Goal: Task Accomplishment & Management: Complete application form

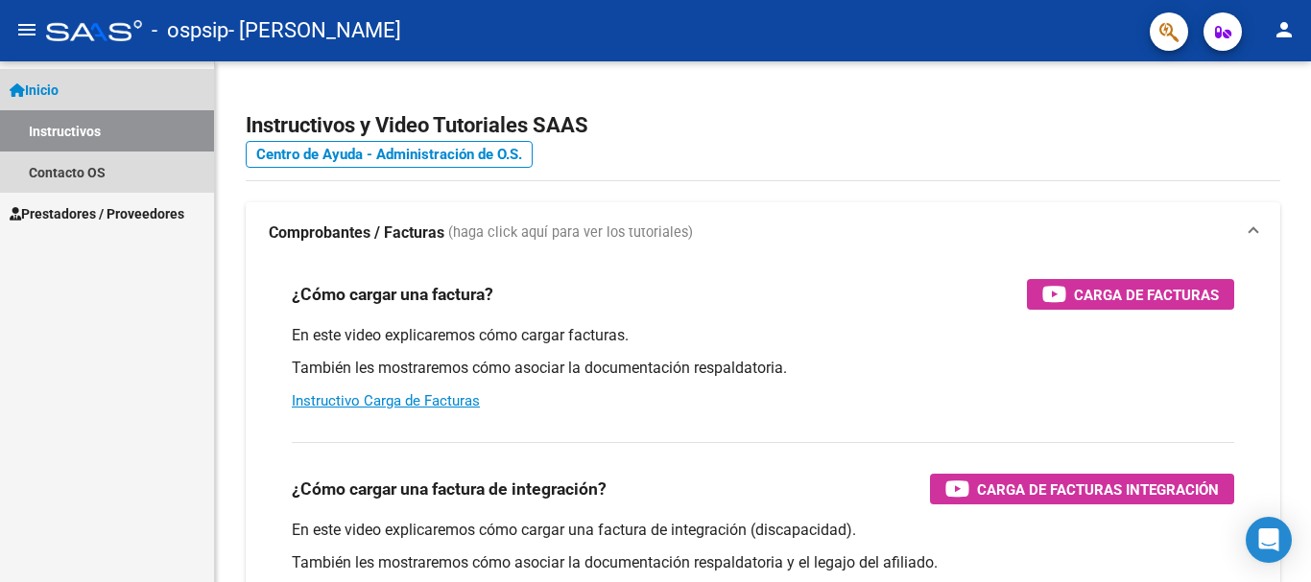
click at [163, 130] on link "Instructivos" at bounding box center [107, 130] width 214 height 41
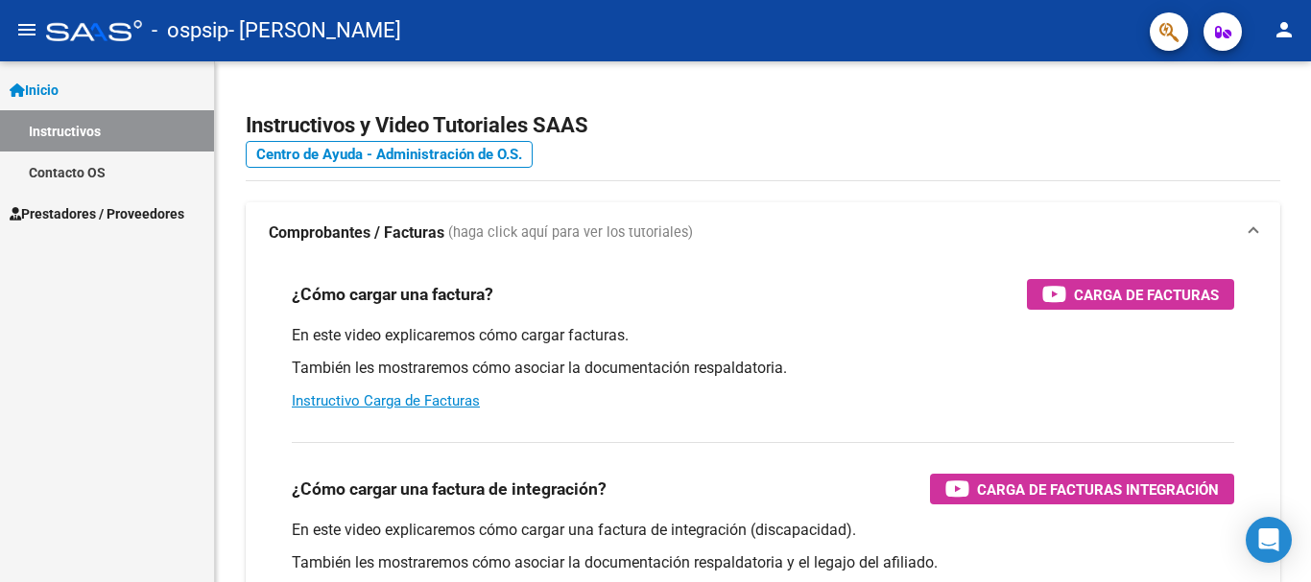
click at [59, 92] on span "Inicio" at bounding box center [34, 90] width 49 height 21
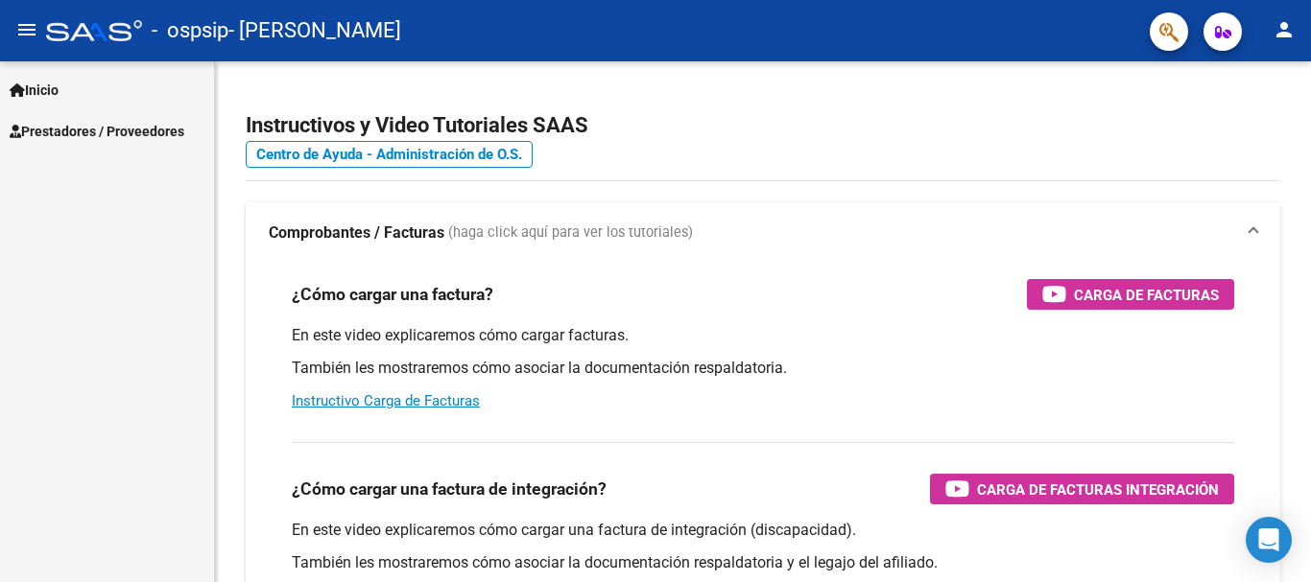
click at [94, 82] on link "Inicio" at bounding box center [107, 89] width 214 height 41
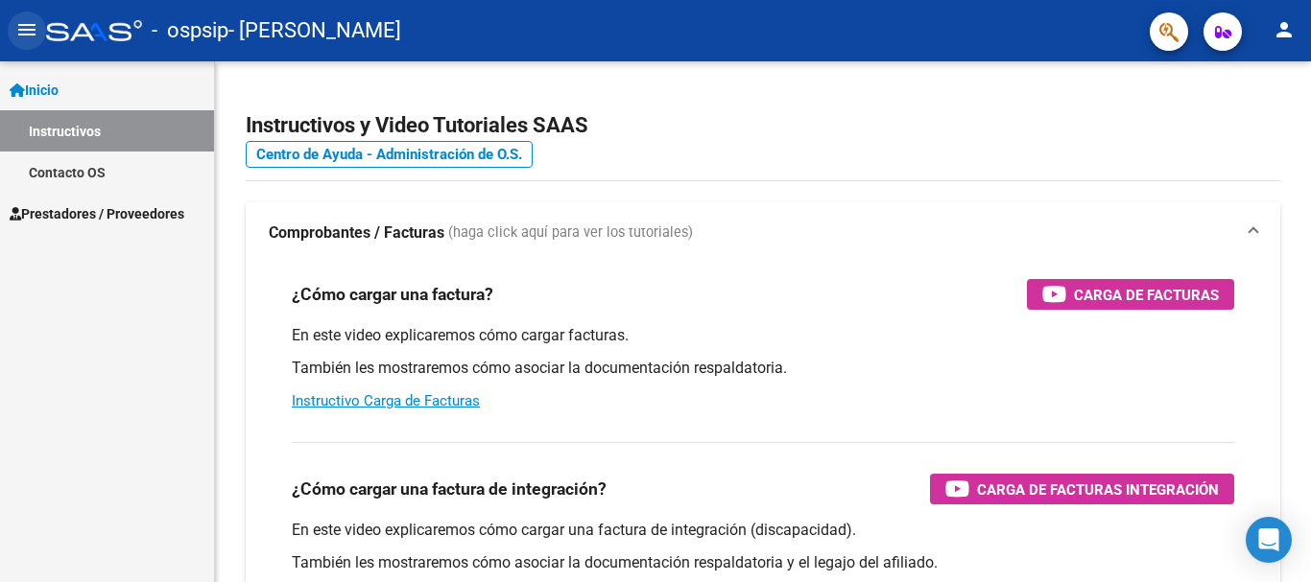
click at [24, 26] on mat-icon "menu" at bounding box center [26, 29] width 23 height 23
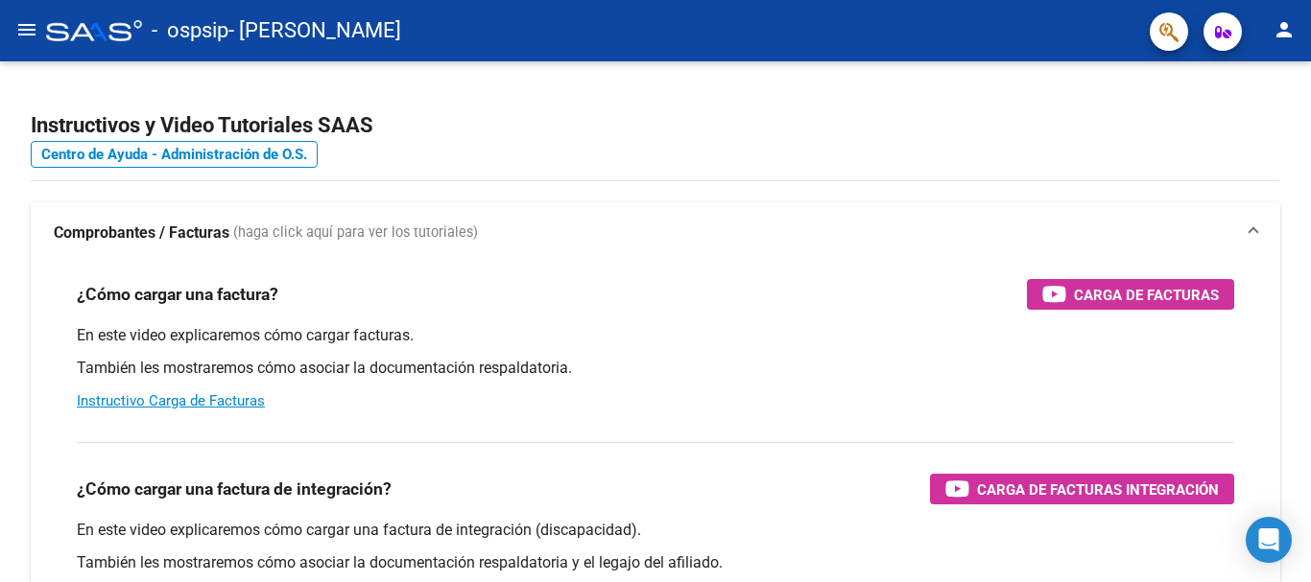
click at [24, 26] on mat-icon "menu" at bounding box center [26, 29] width 23 height 23
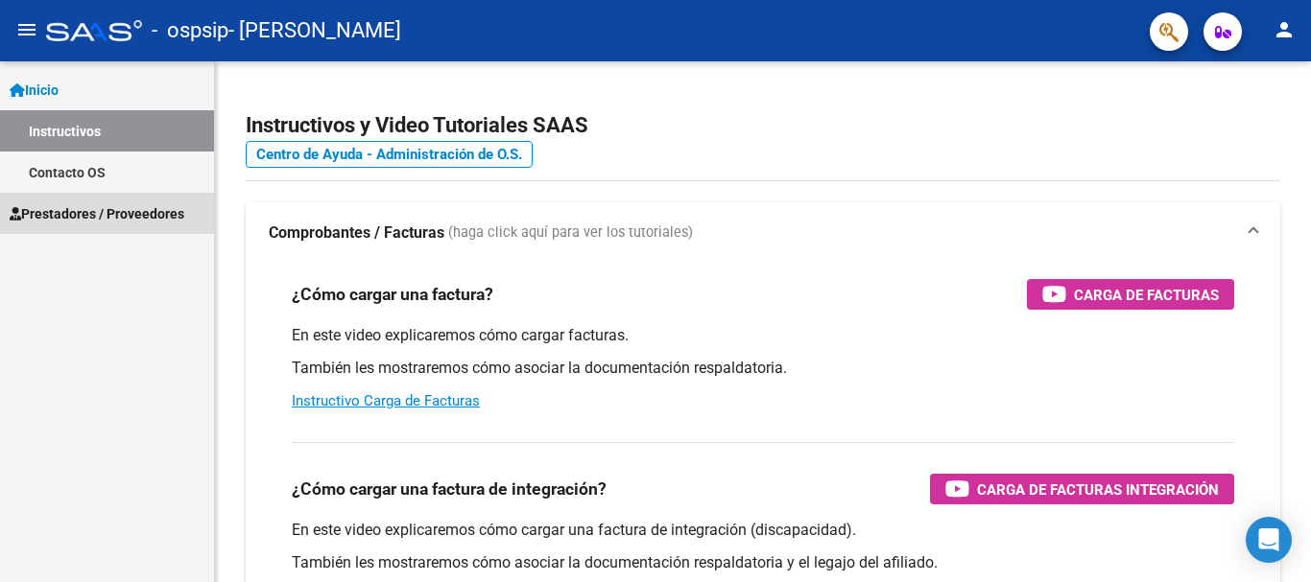
click at [104, 204] on span "Prestadores / Proveedores" at bounding box center [97, 213] width 175 height 21
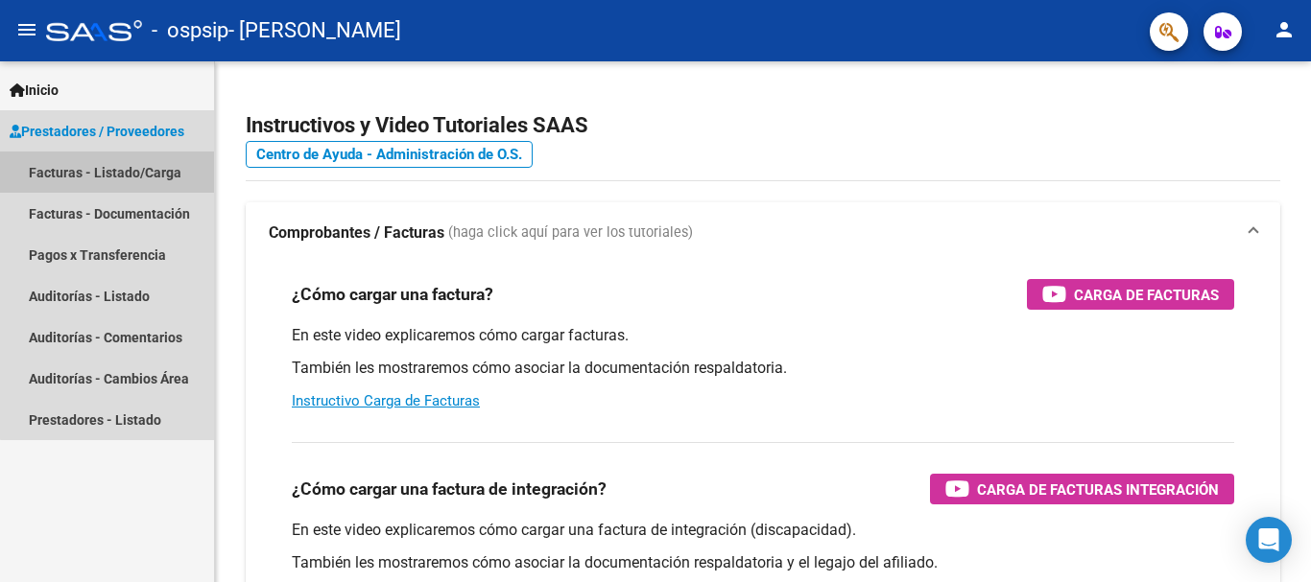
click at [129, 172] on link "Facturas - Listado/Carga" at bounding box center [107, 172] width 214 height 41
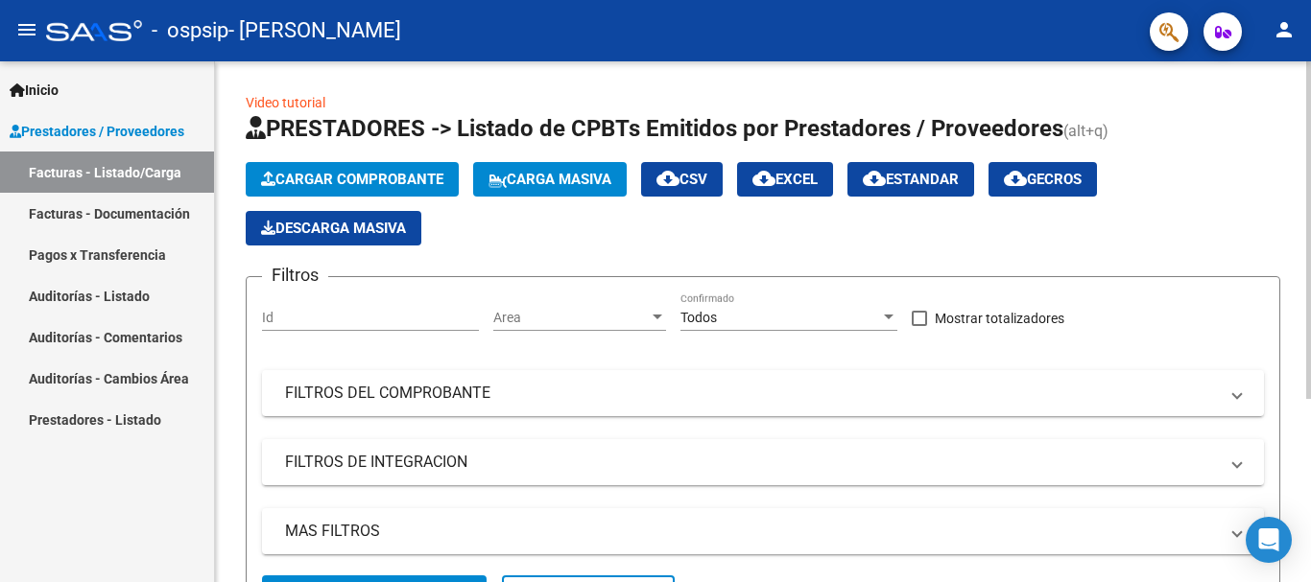
click at [338, 175] on span "Cargar Comprobante" at bounding box center [352, 179] width 182 height 17
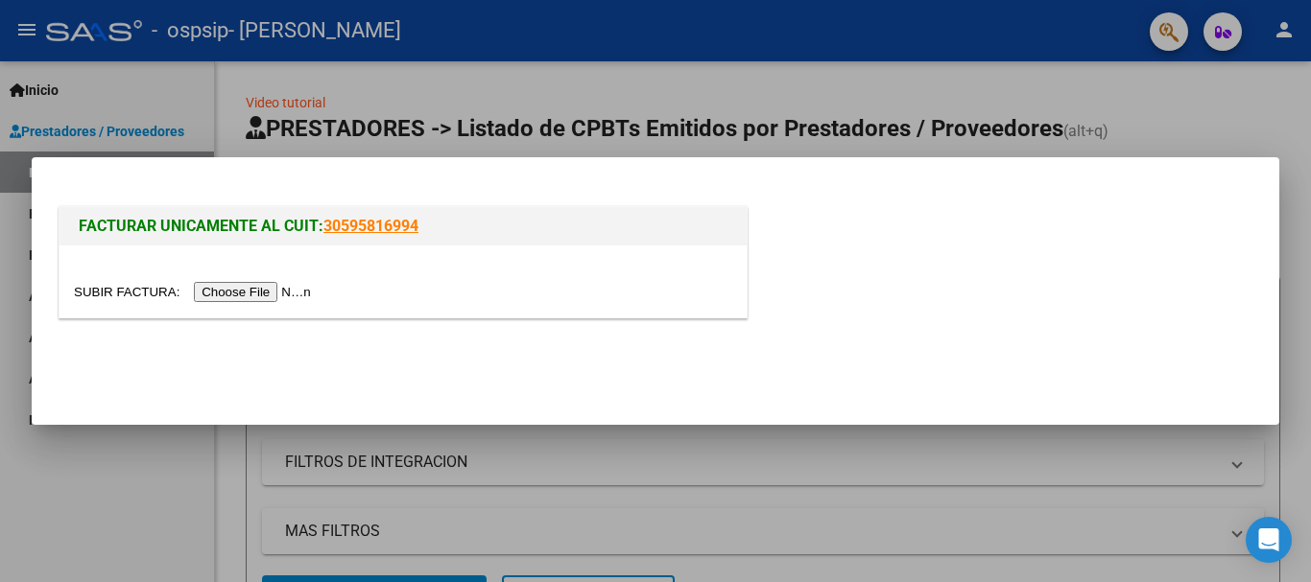
click at [273, 291] on input "file" at bounding box center [195, 292] width 243 height 20
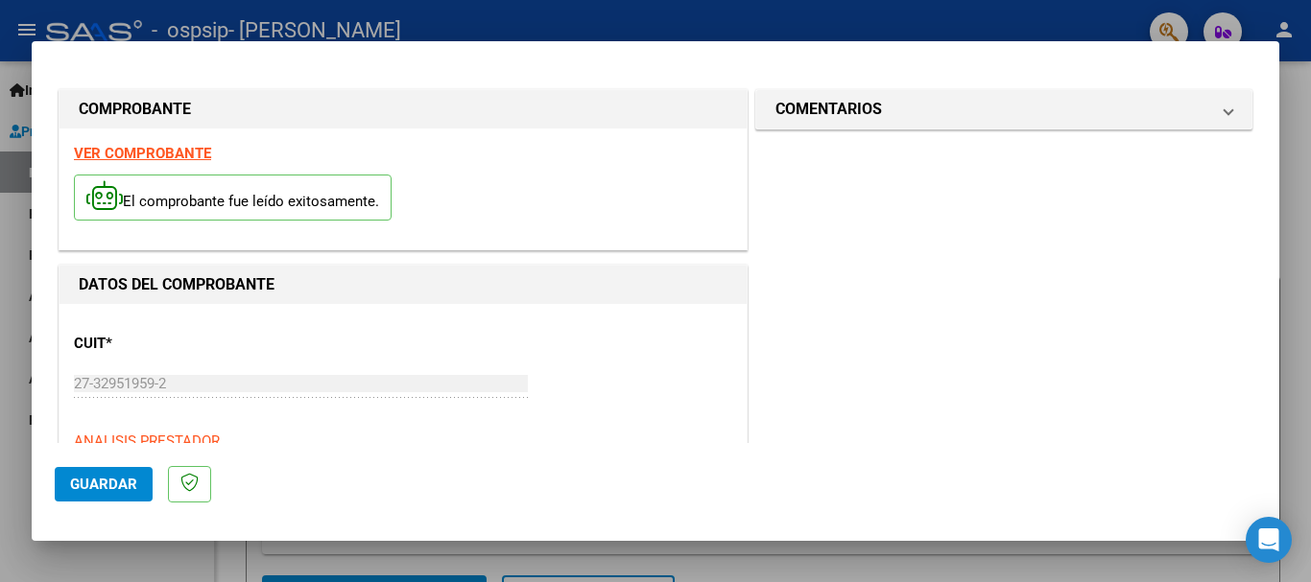
click at [133, 152] on strong "VER COMPROBANTE" at bounding box center [142, 153] width 137 height 17
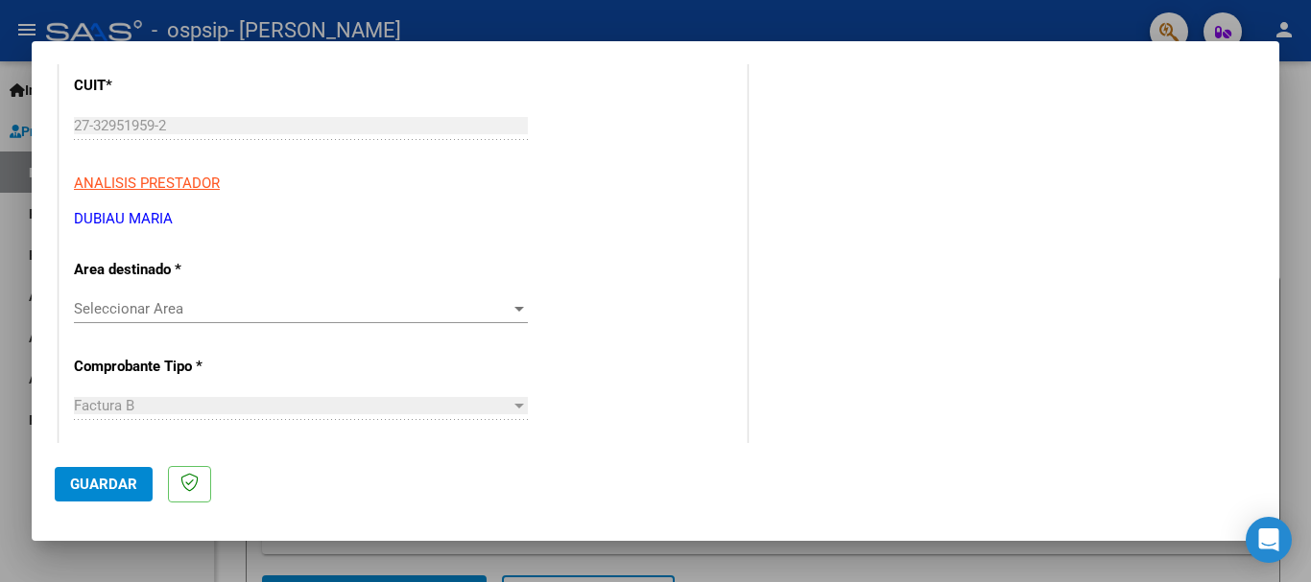
scroll to position [288, 0]
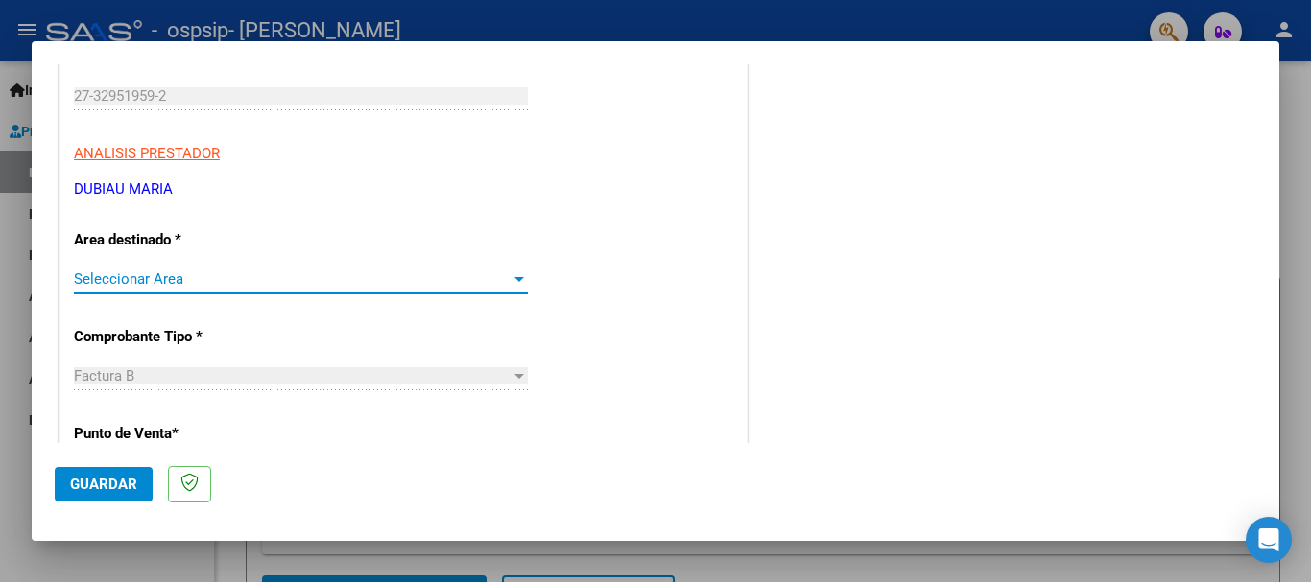
click at [510, 284] on div at bounding box center [518, 279] width 17 height 15
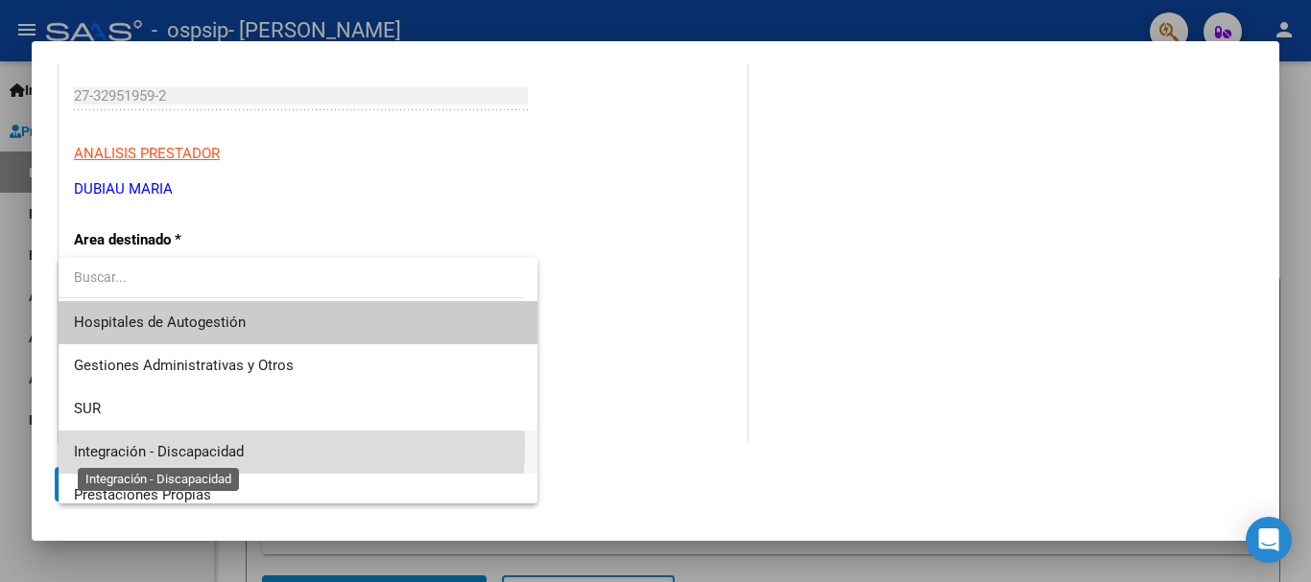
click at [234, 447] on span "Integración - Discapacidad" at bounding box center [159, 451] width 170 height 17
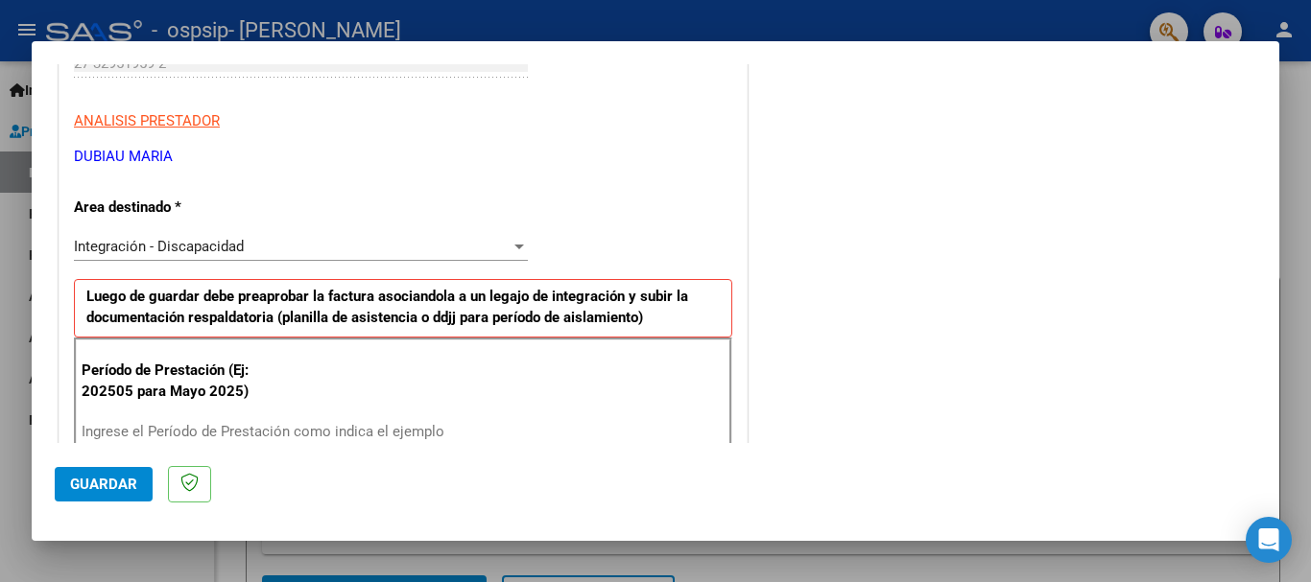
scroll to position [311, 0]
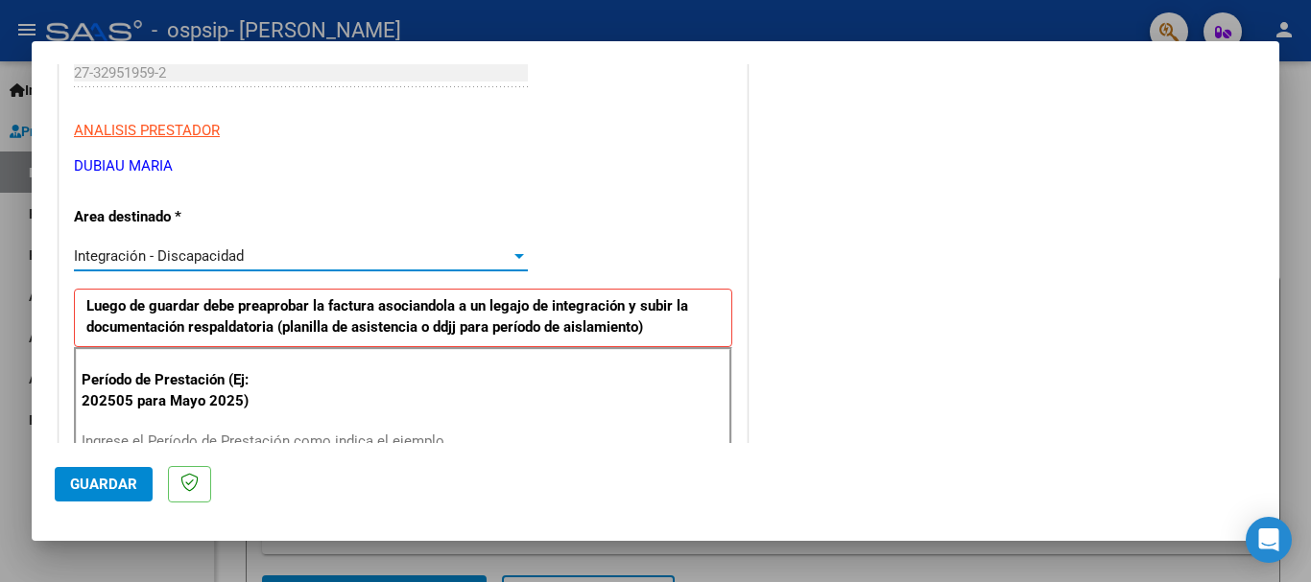
click at [510, 250] on div at bounding box center [518, 256] width 17 height 15
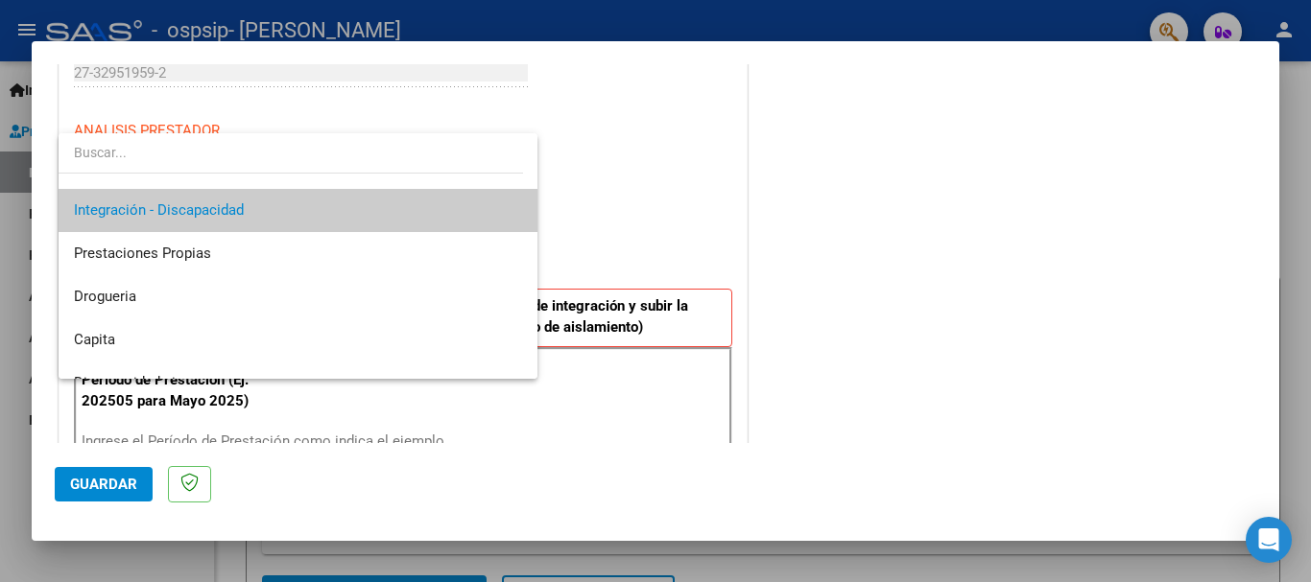
scroll to position [93, 0]
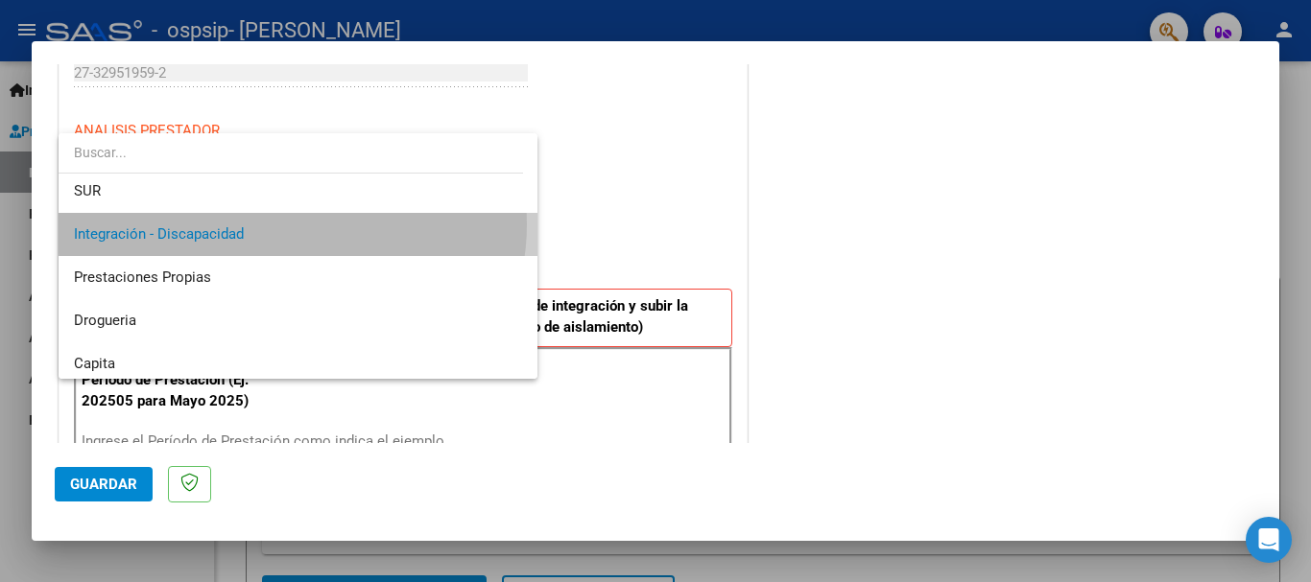
click at [292, 225] on span "Integración - Discapacidad" at bounding box center [298, 234] width 448 height 43
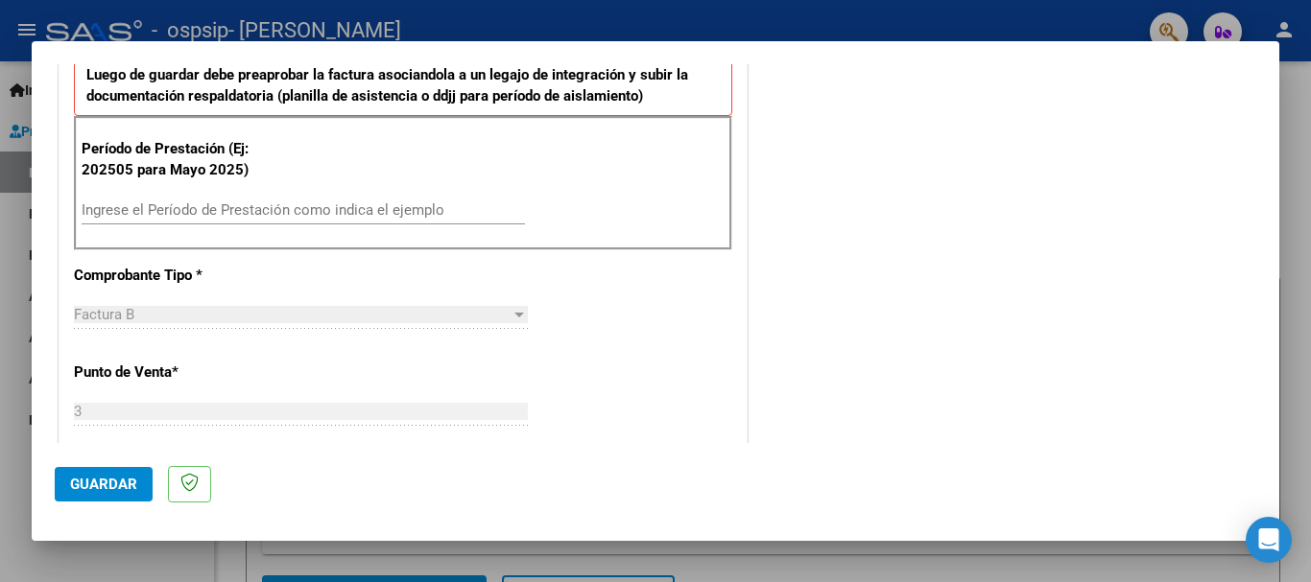
scroll to position [556, 0]
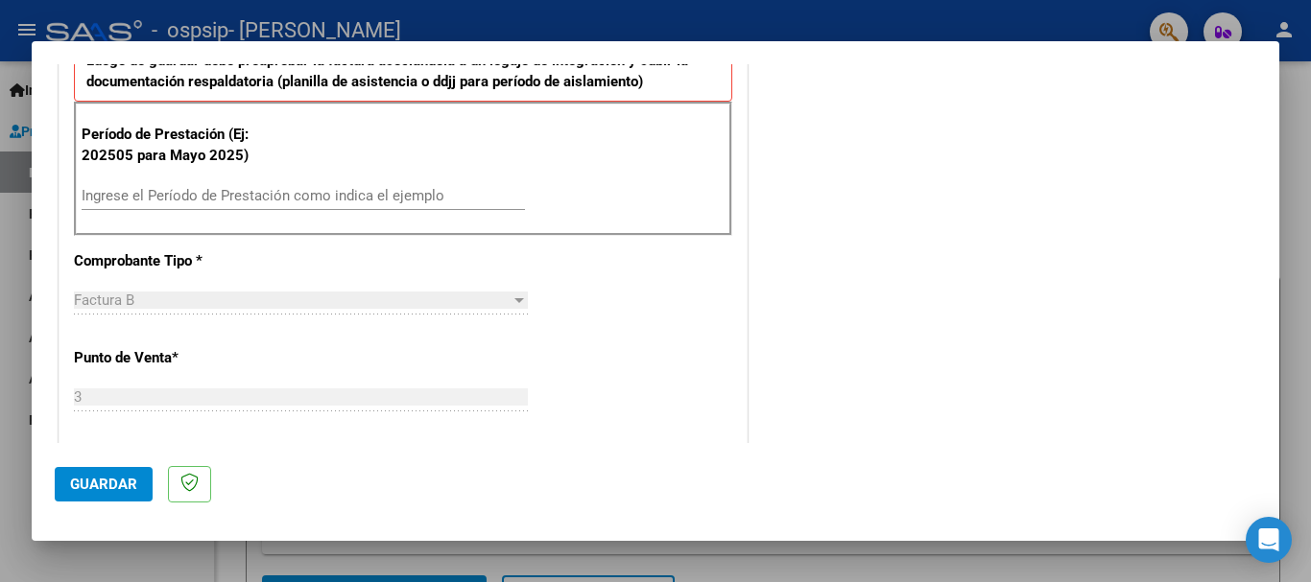
click at [402, 198] on input "Ingrese el Período de Prestación como indica el ejemplo" at bounding box center [303, 195] width 443 height 17
type input "202509"
click at [510, 297] on div at bounding box center [518, 300] width 17 height 15
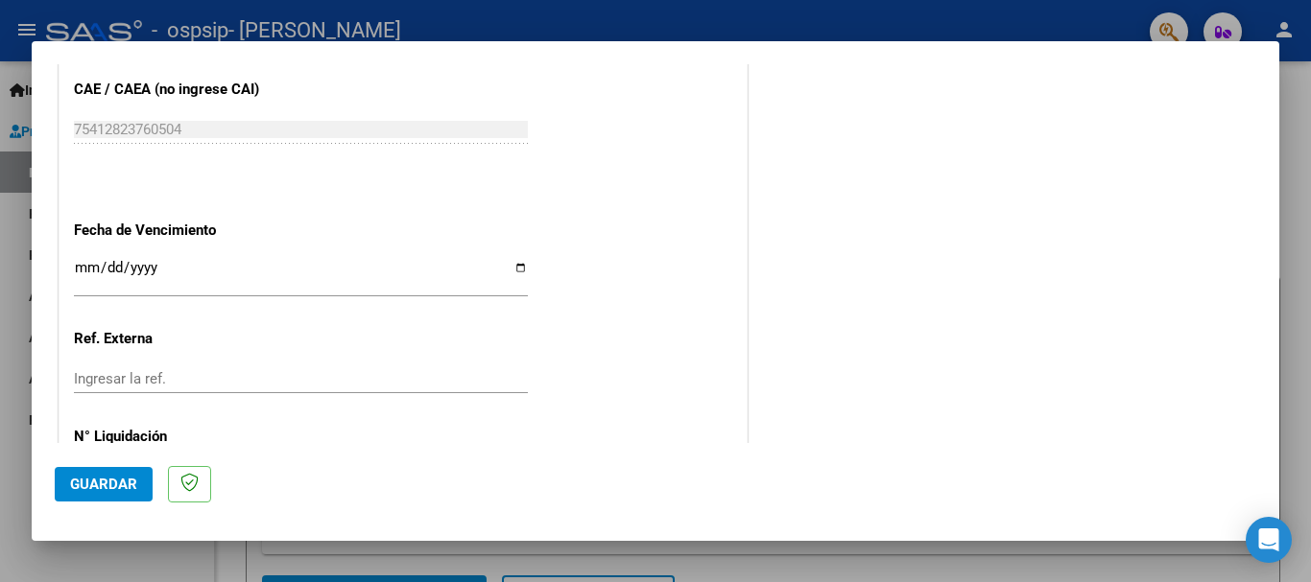
scroll to position [1310, 0]
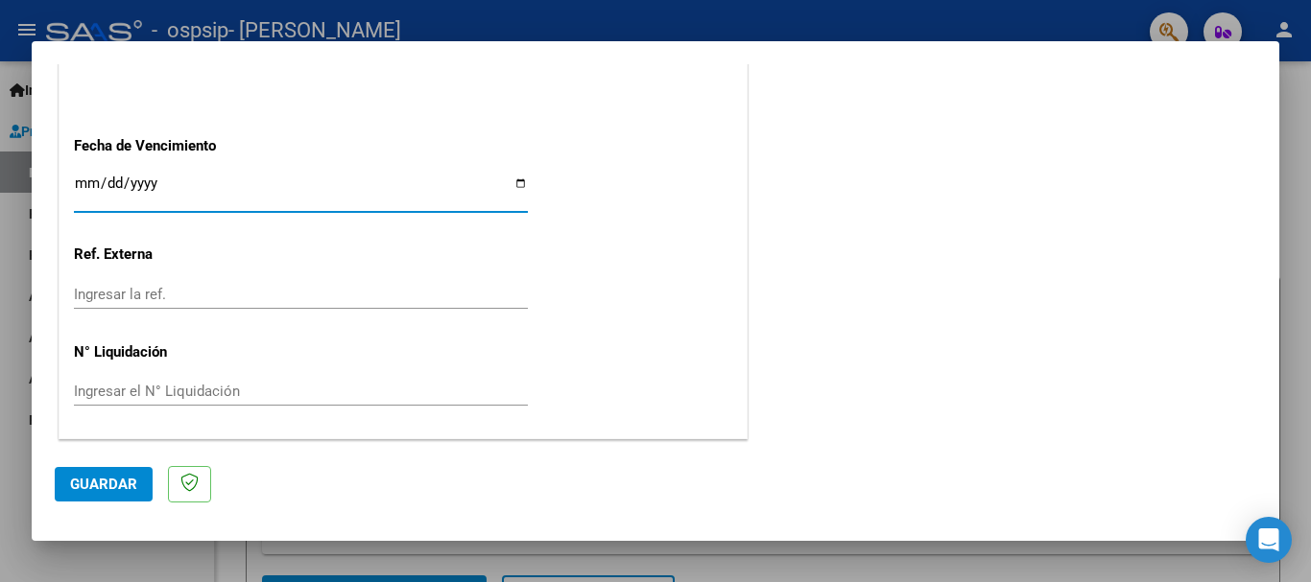
click at [515, 182] on input "Ingresar la fecha" at bounding box center [301, 191] width 454 height 31
type input "[DATE]"
click at [101, 482] on span "Guardar" at bounding box center [103, 484] width 67 height 17
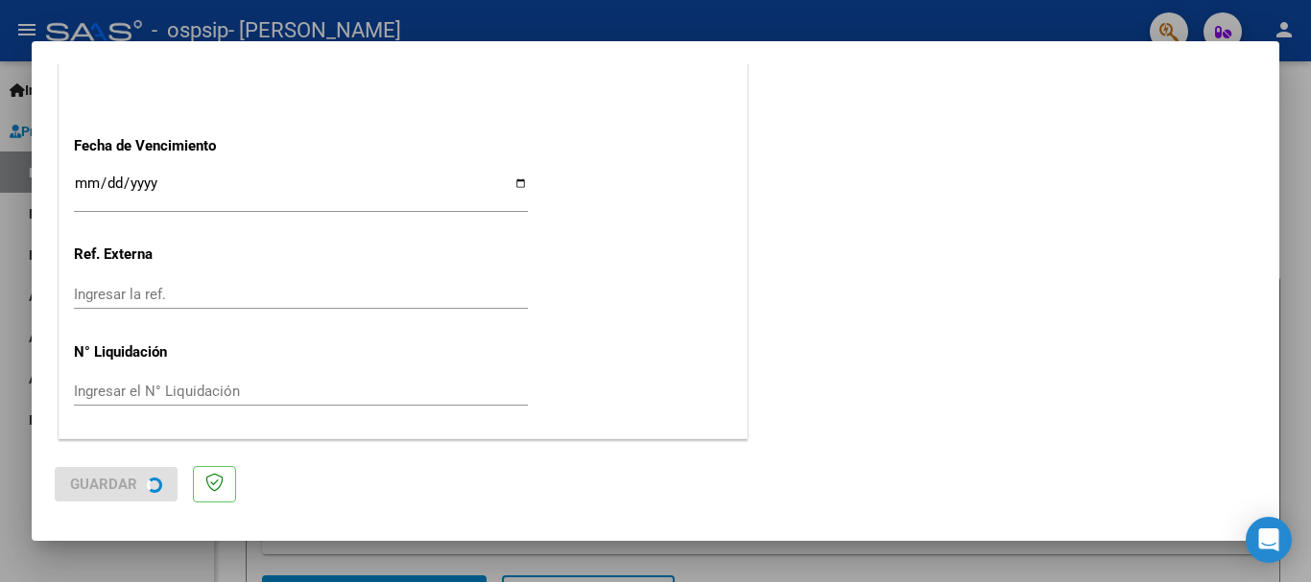
scroll to position [0, 0]
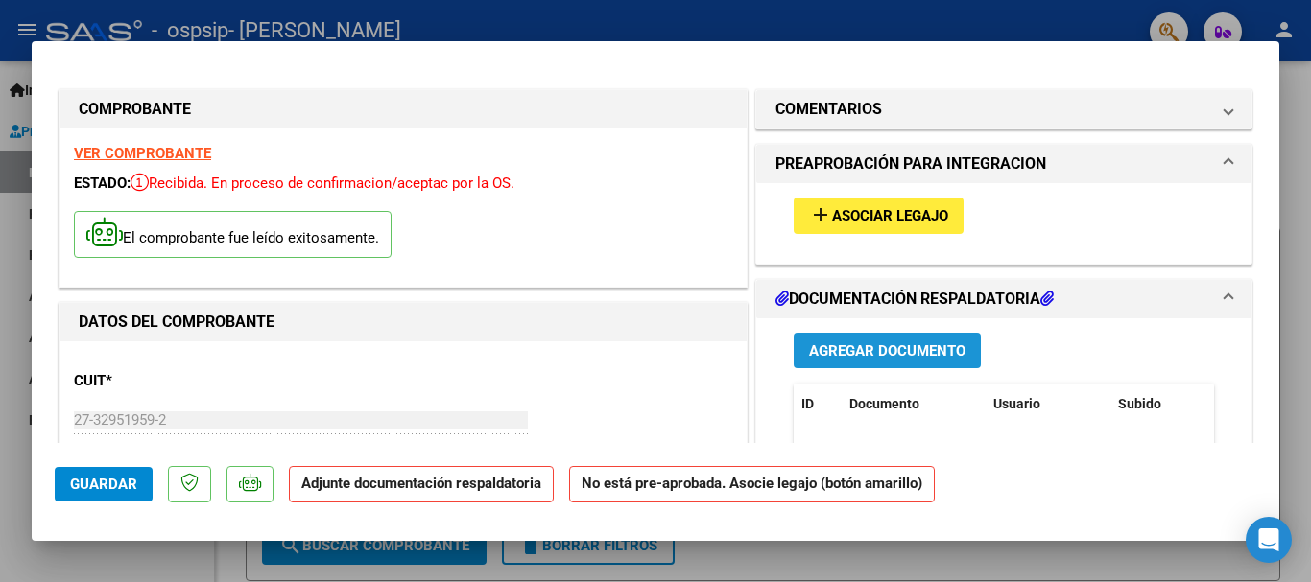
click at [890, 351] on span "Agregar Documento" at bounding box center [887, 351] width 156 height 17
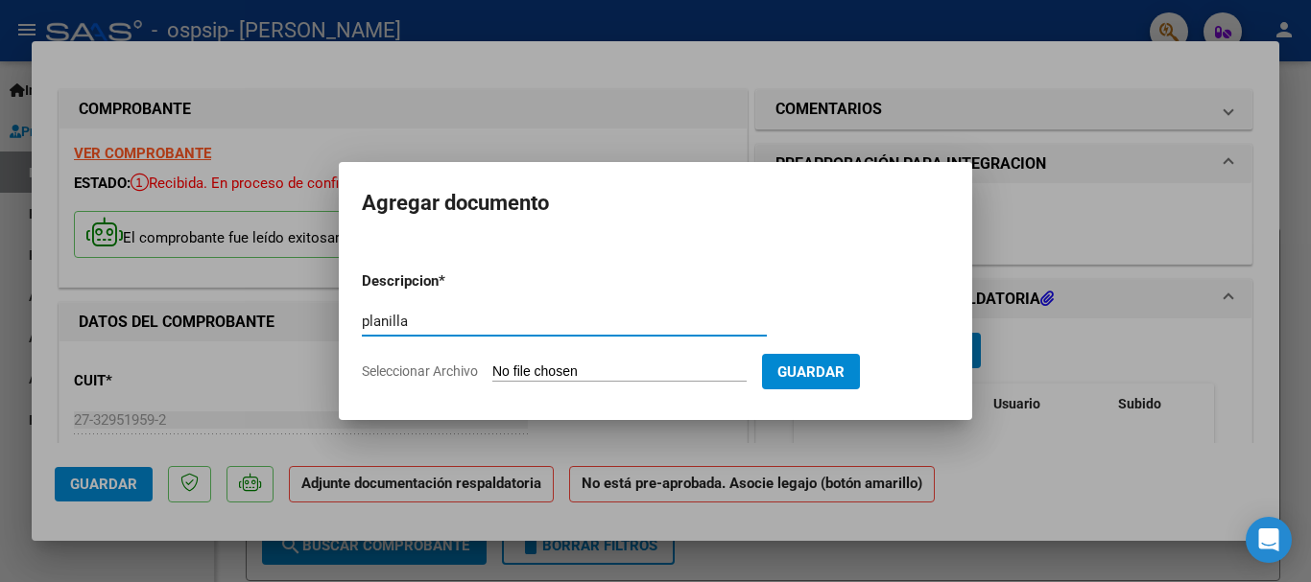
type input "planilla"
click at [715, 374] on input "Seleccionar Archivo" at bounding box center [619, 373] width 254 height 18
type input "C:\fakepath\[PERSON_NAME][DATE].pdf"
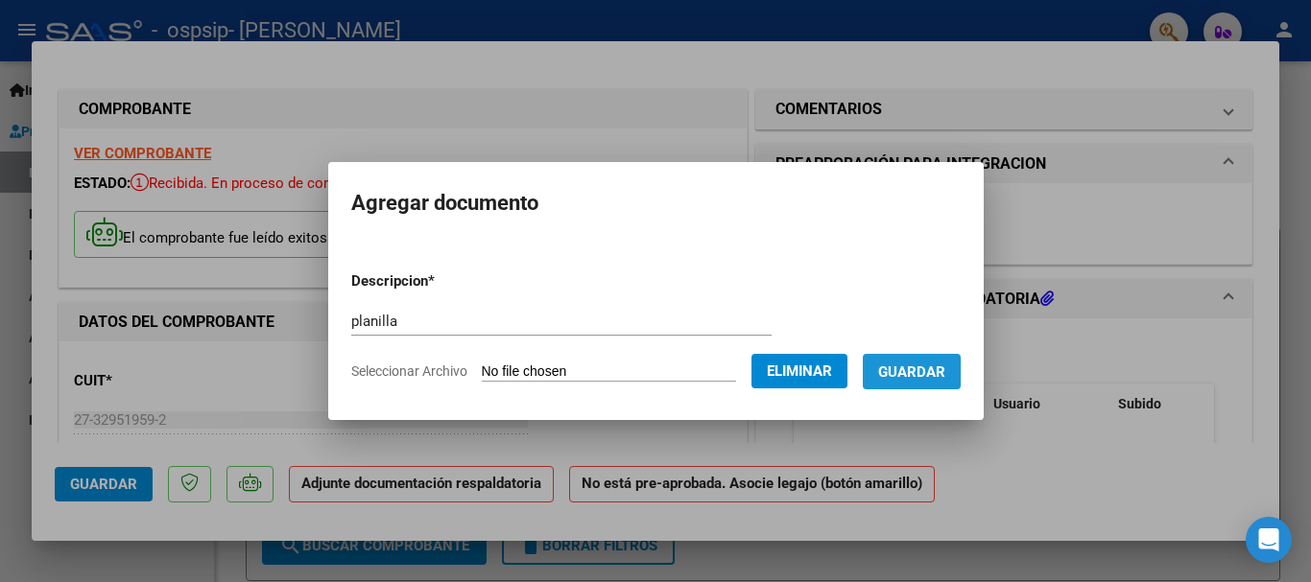
click at [938, 373] on span "Guardar" at bounding box center [911, 372] width 67 height 17
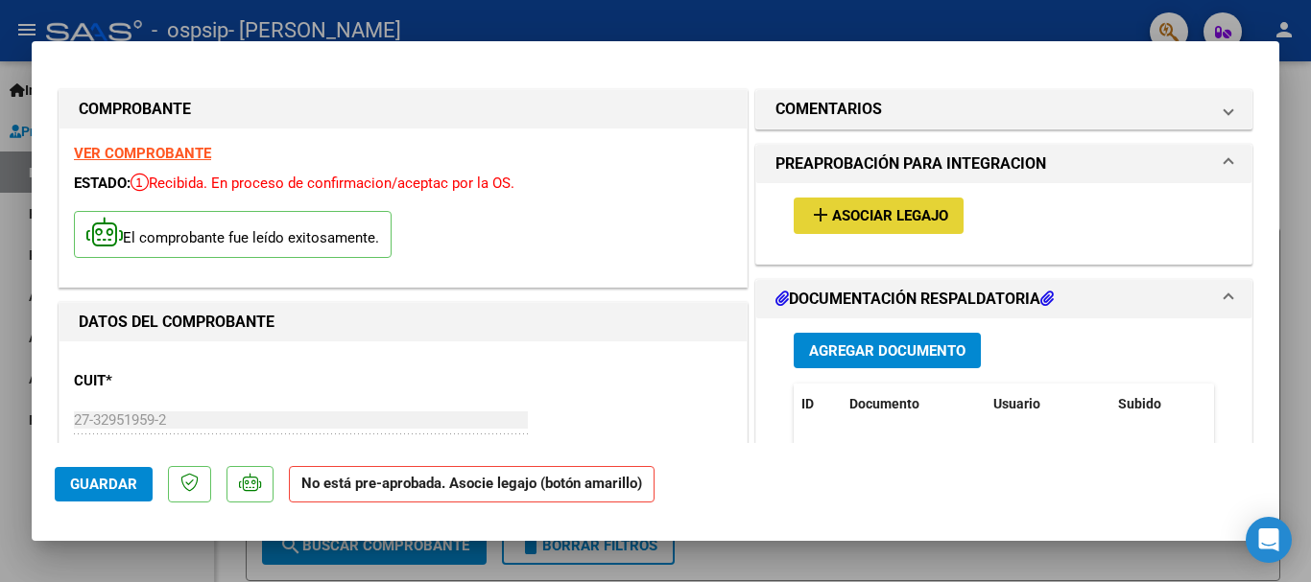
click at [910, 225] on button "add Asociar Legajo" at bounding box center [878, 216] width 170 height 36
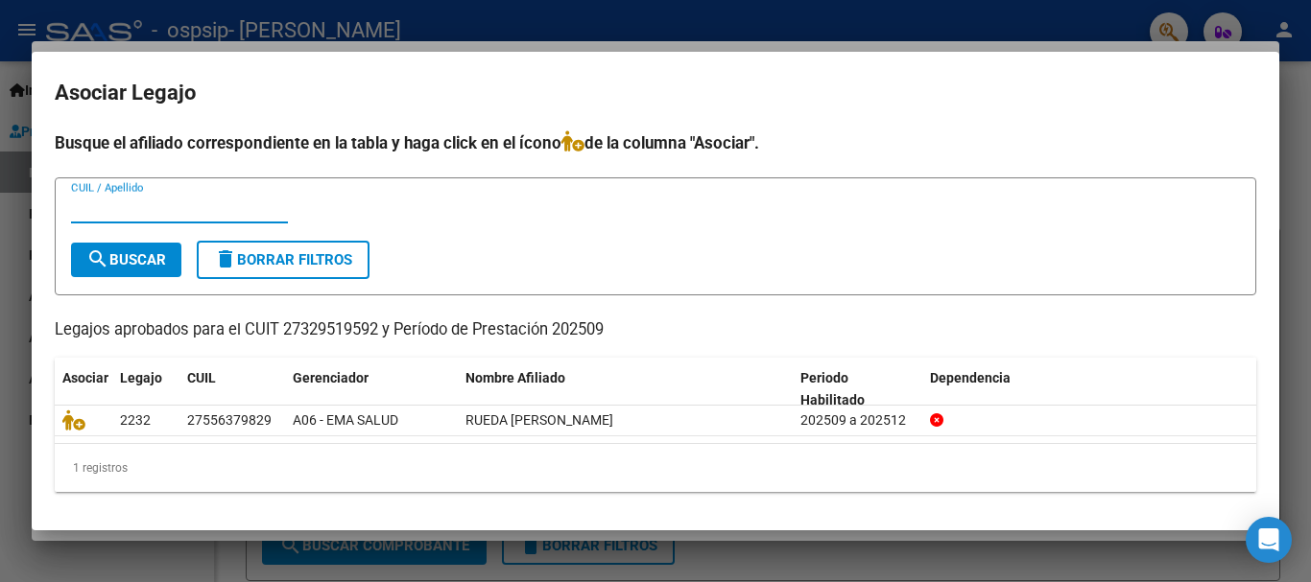
click at [179, 211] on input "CUIL / Apellido" at bounding box center [179, 208] width 217 height 17
type input "rueda"
click at [132, 255] on span "search Buscar" at bounding box center [126, 259] width 80 height 17
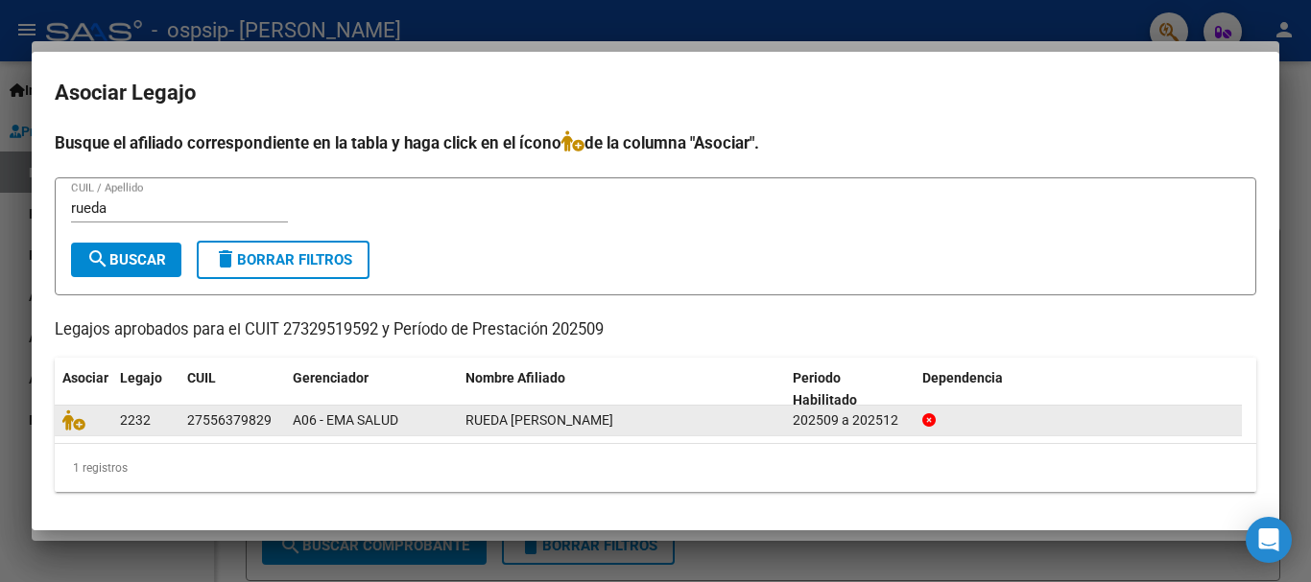
click at [166, 415] on div "2232" at bounding box center [146, 421] width 52 height 22
click at [74, 417] on icon at bounding box center [73, 420] width 23 height 21
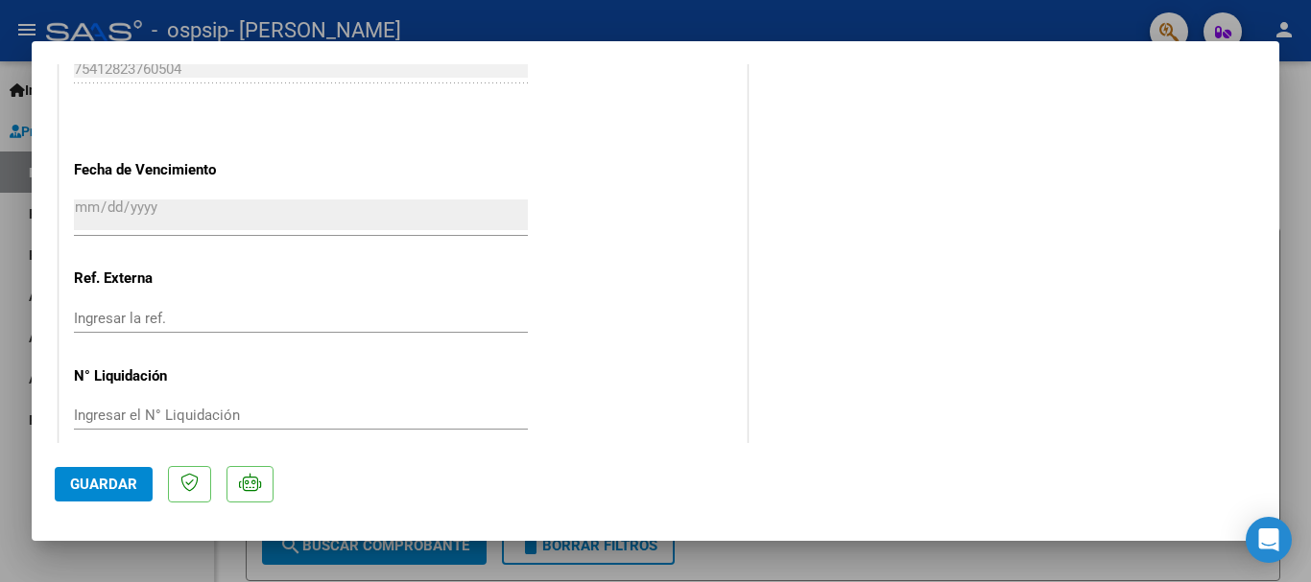
scroll to position [1338, 0]
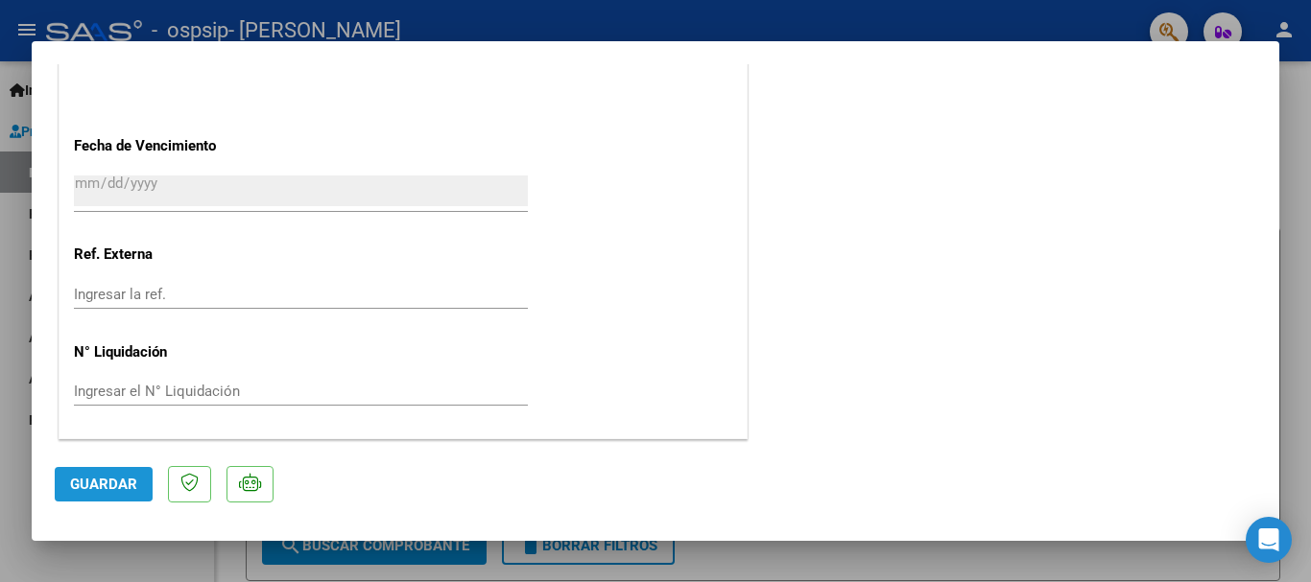
click at [97, 484] on span "Guardar" at bounding box center [103, 484] width 67 height 17
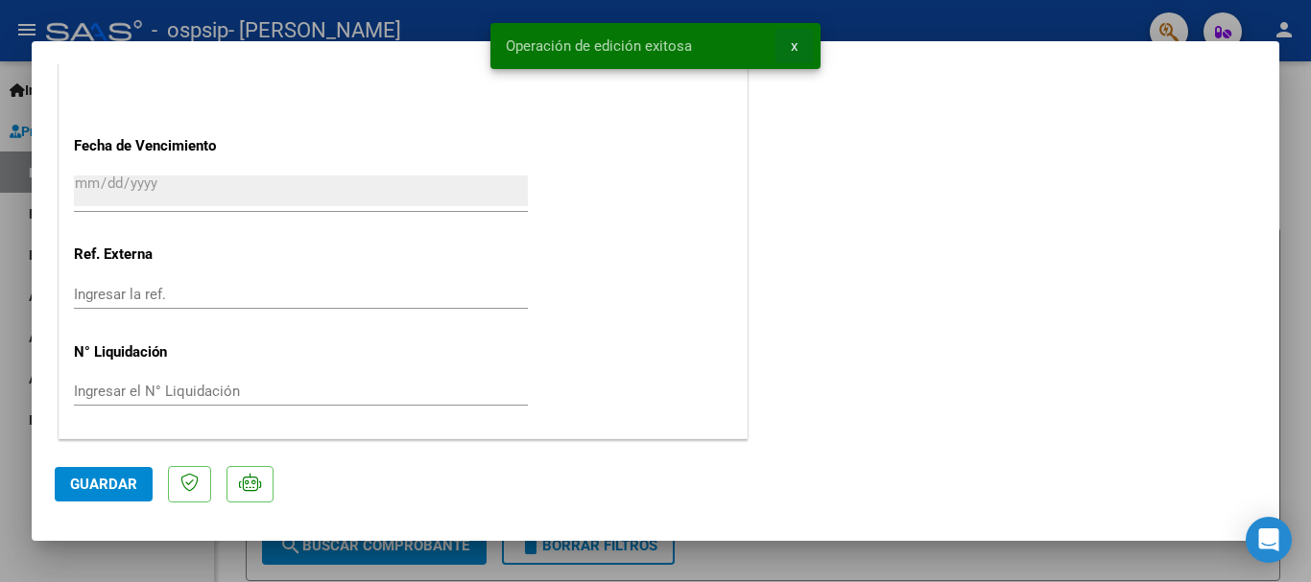
click at [793, 42] on span "x" at bounding box center [794, 45] width 7 height 17
